Goal: Find specific fact: Find specific fact

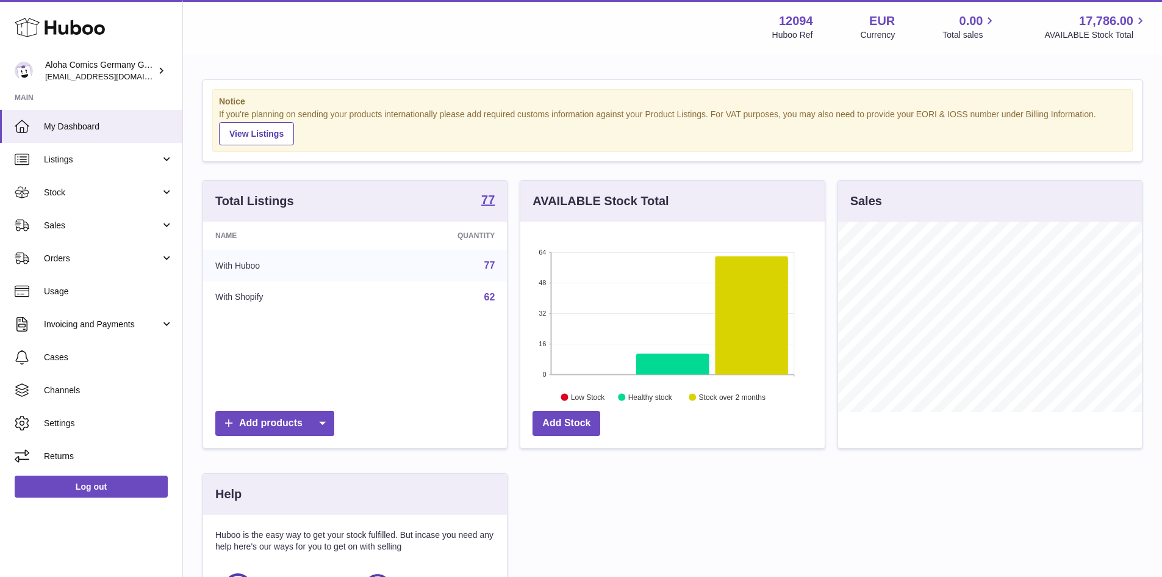
scroll to position [190, 304]
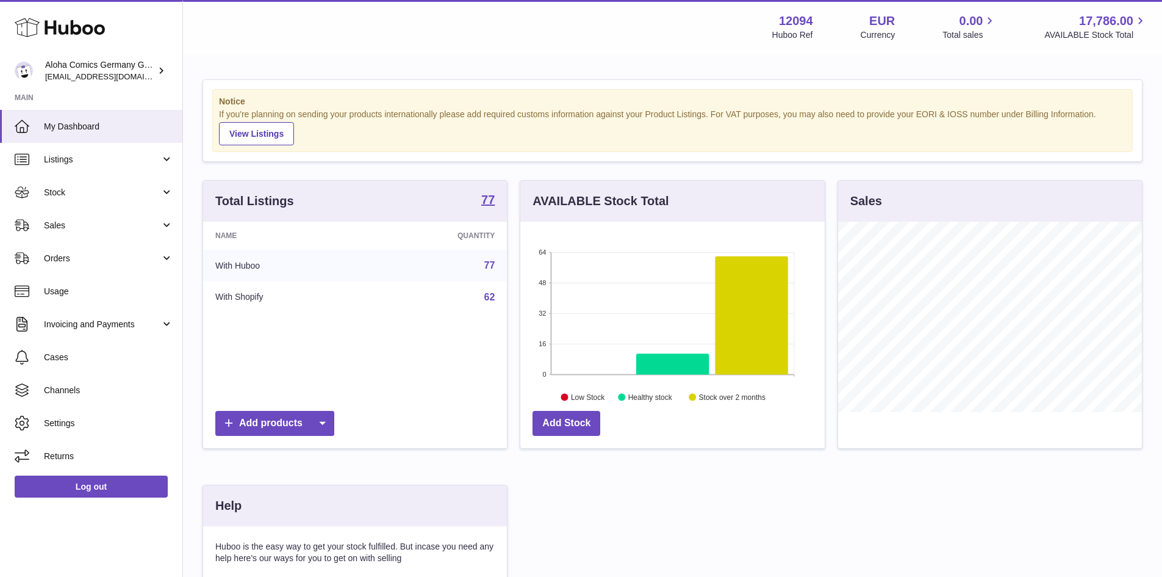
click at [487, 268] on link "77" at bounding box center [489, 265] width 11 height 10
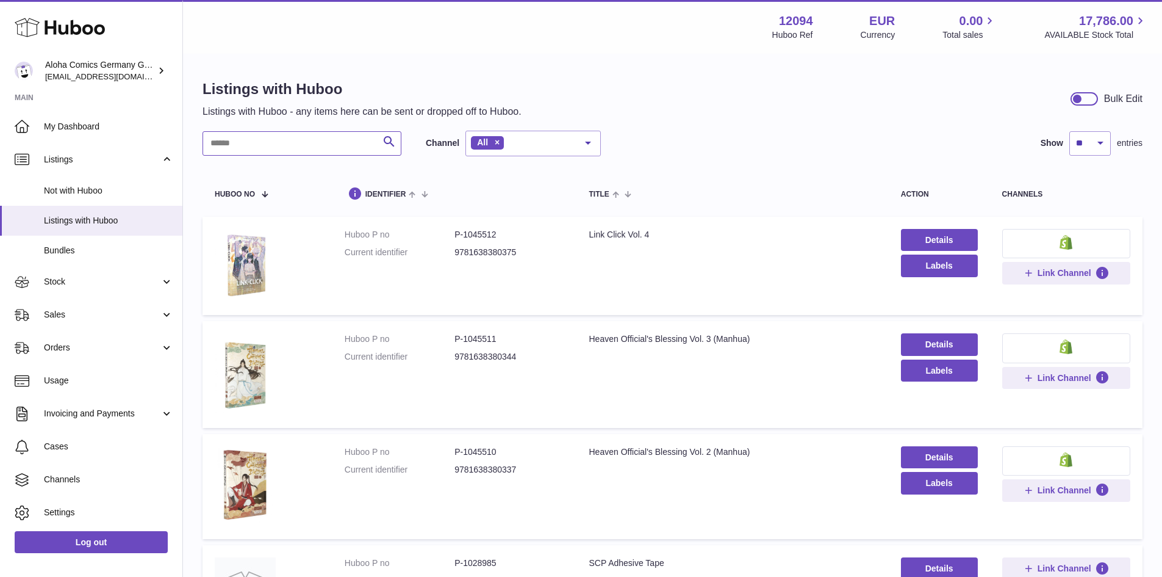
click at [255, 153] on input "text" at bounding box center [302, 143] width 199 height 24
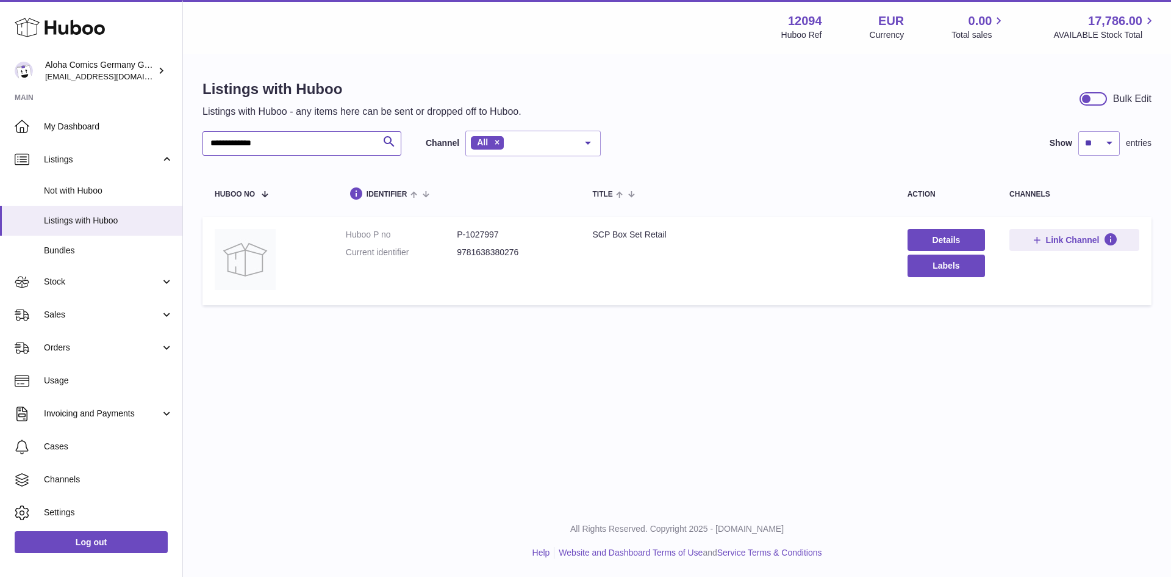
type input "**********"
click at [480, 239] on dd "P-1027997" at bounding box center [512, 235] width 111 height 12
copy dd "1027997"
